Goal: Task Accomplishment & Management: Use online tool/utility

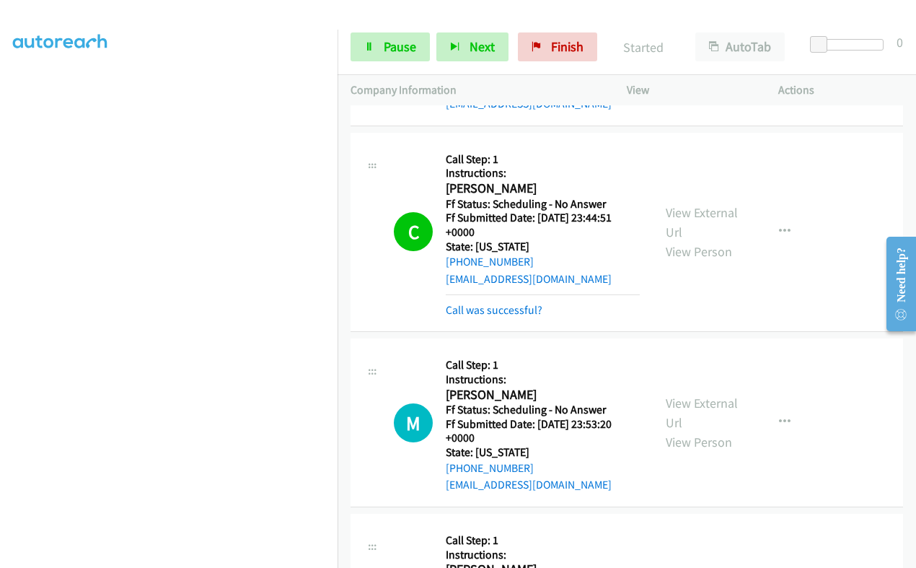
scroll to position [3908, 0]
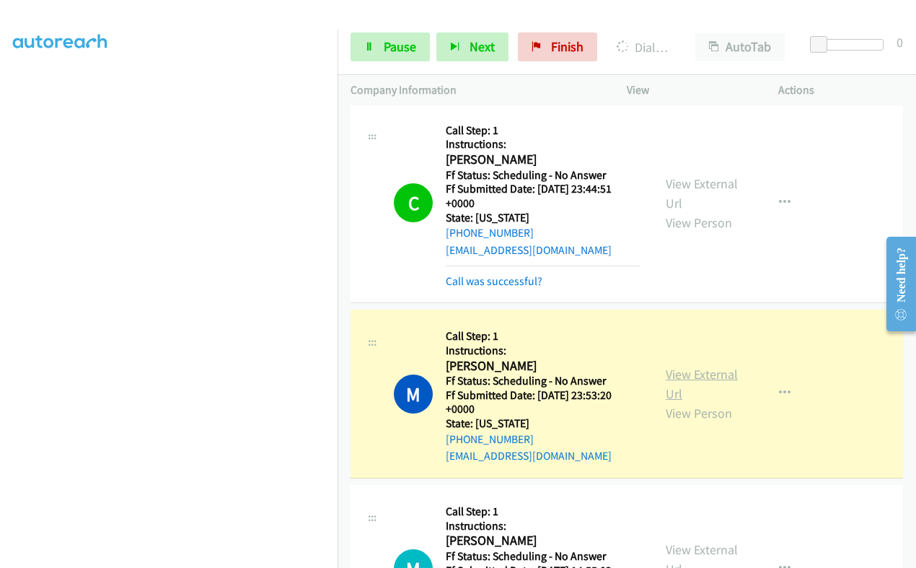
click at [666, 366] on link "View External Url" at bounding box center [702, 384] width 72 height 36
click at [401, 46] on span "Pause" at bounding box center [400, 46] width 32 height 17
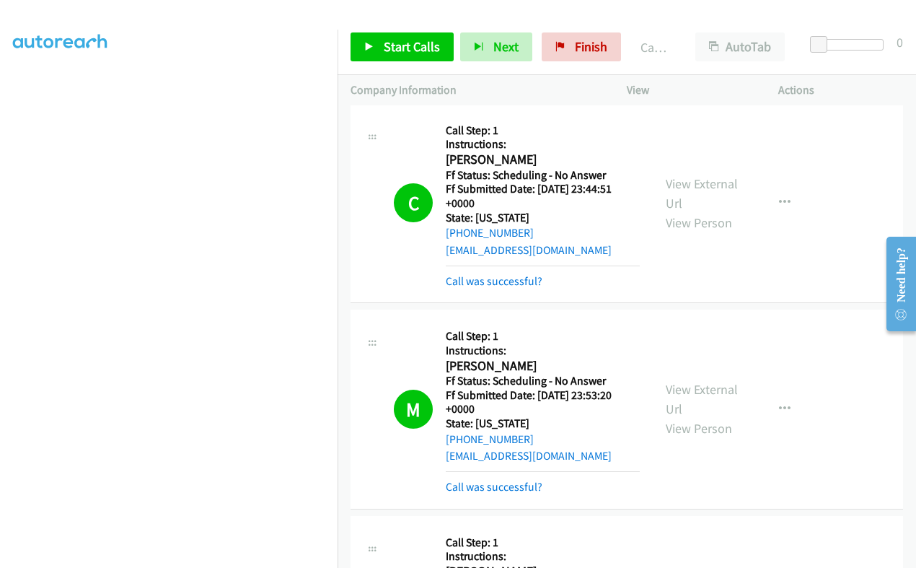
click at [653, 355] on div "View External Url View Person View External Url Email Schedule/Manage Callback …" at bounding box center [735, 408] width 164 height 173
click at [505, 480] on link "Call was successful?" at bounding box center [494, 487] width 97 height 14
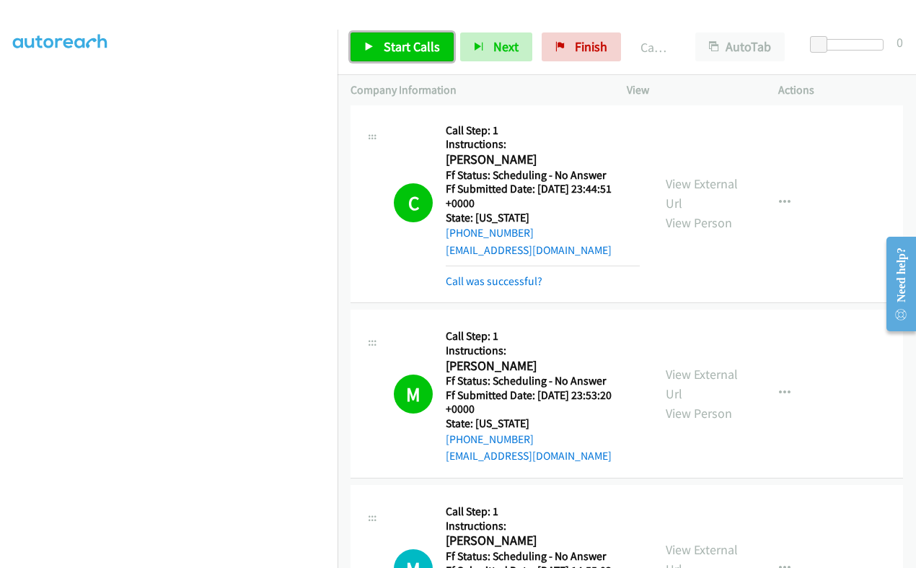
click at [392, 40] on span "Start Calls" at bounding box center [412, 46] width 56 height 17
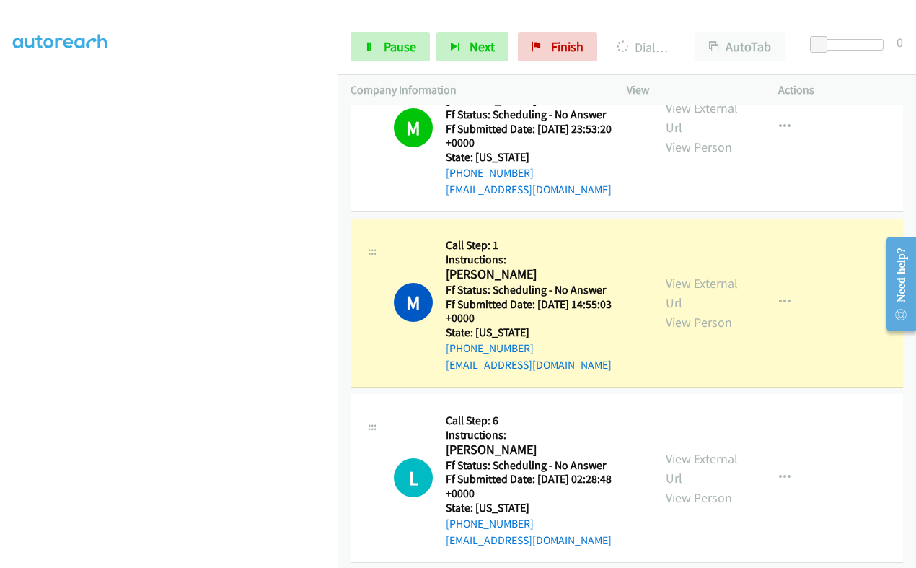
scroll to position [4179, 0]
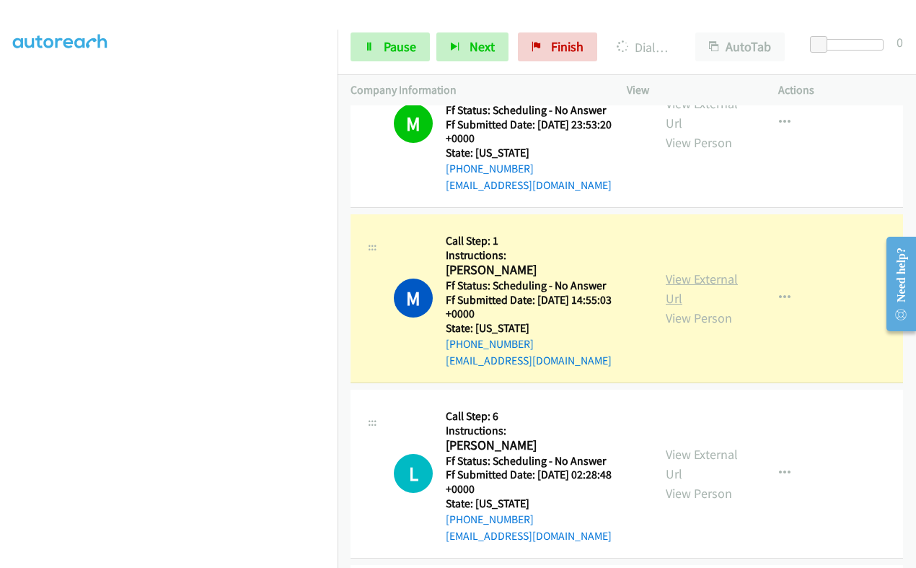
click at [677, 271] on link "View External Url" at bounding box center [702, 289] width 72 height 36
click at [469, 262] on h2 "[PERSON_NAME]" at bounding box center [543, 270] width 194 height 17
copy h2 "Melvinisha"
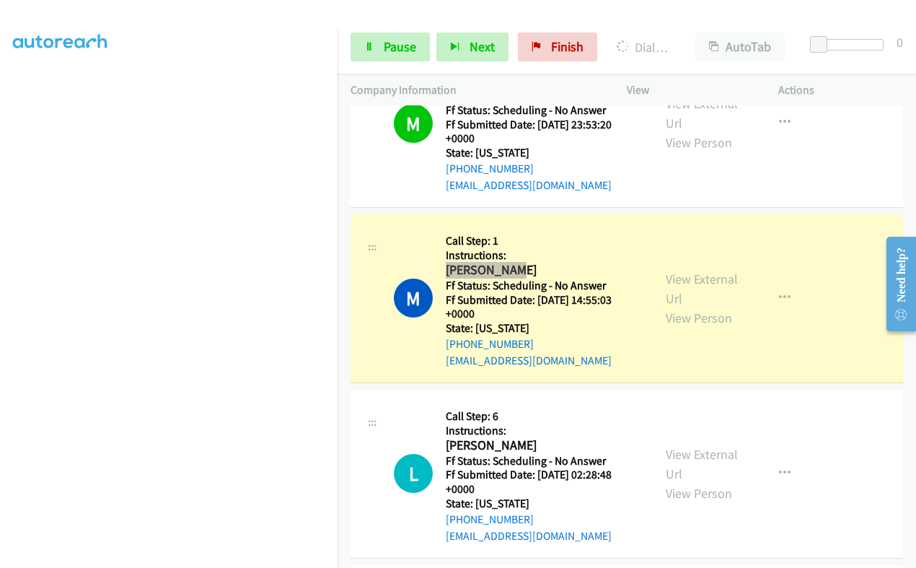
scroll to position [245, 0]
drag, startPoint x: 384, startPoint y: 52, endPoint x: 383, endPoint y: 66, distance: 14.4
click at [385, 53] on span "Pause" at bounding box center [400, 46] width 32 height 17
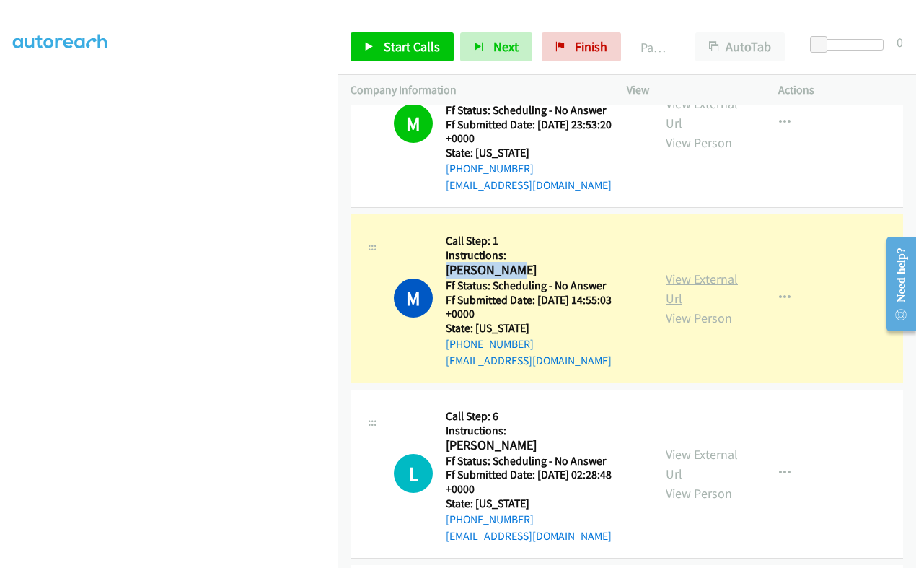
click at [681, 271] on link "View External Url" at bounding box center [702, 289] width 72 height 36
